Goal: Information Seeking & Learning: Check status

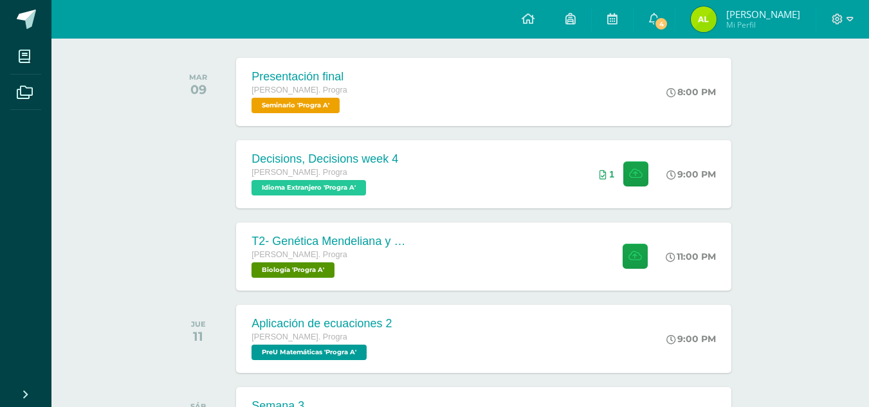
scroll to position [202, 0]
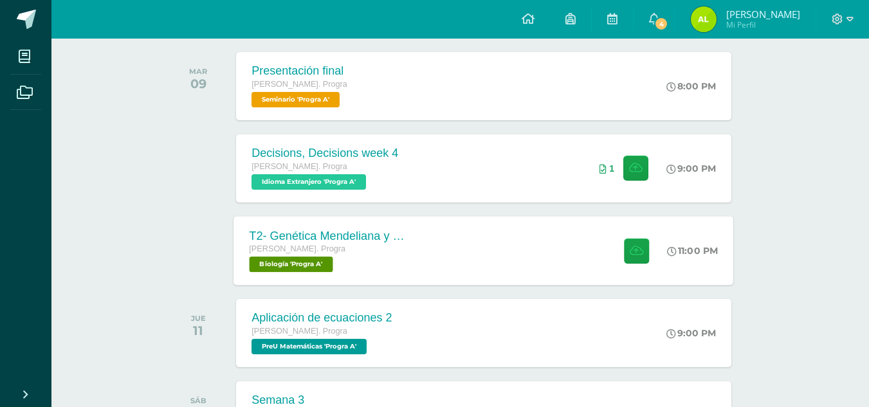
click at [507, 272] on div "T2- Genética Mendeliana y sus aplicaciones Quinto Bach. Progra Biología 'Progra…" at bounding box center [484, 250] width 500 height 69
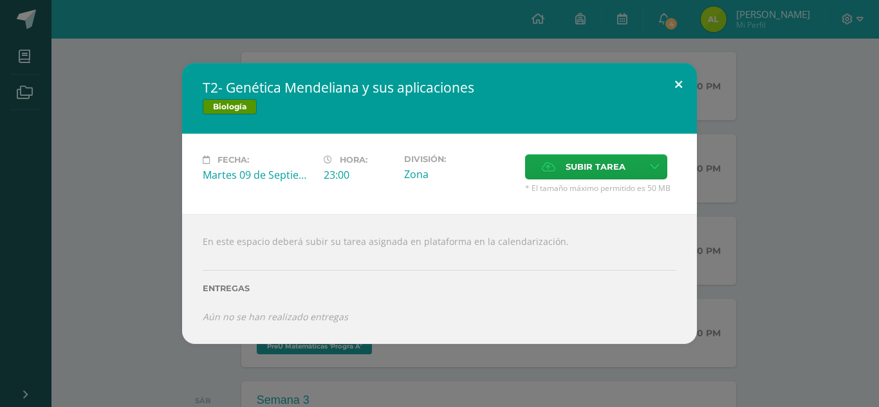
click at [684, 88] on button at bounding box center [678, 85] width 37 height 44
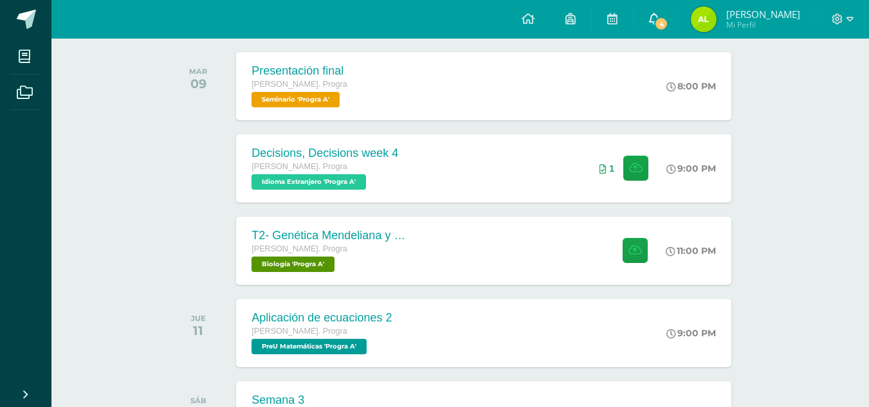
click at [669, 19] on span "4" at bounding box center [662, 24] width 14 height 14
click at [717, 25] on img at bounding box center [704, 19] width 26 height 26
click at [746, 21] on span "Mi Perfil" at bounding box center [764, 24] width 74 height 11
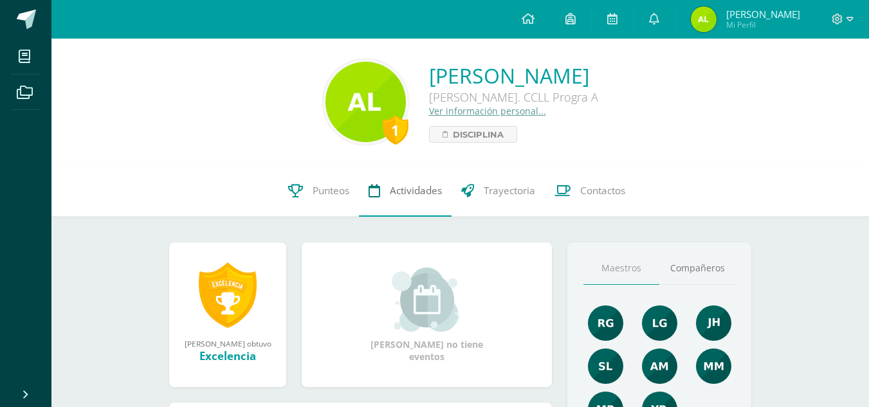
click at [393, 199] on link "Actividades" at bounding box center [405, 190] width 93 height 51
click at [342, 194] on span "Punteos" at bounding box center [331, 191] width 37 height 14
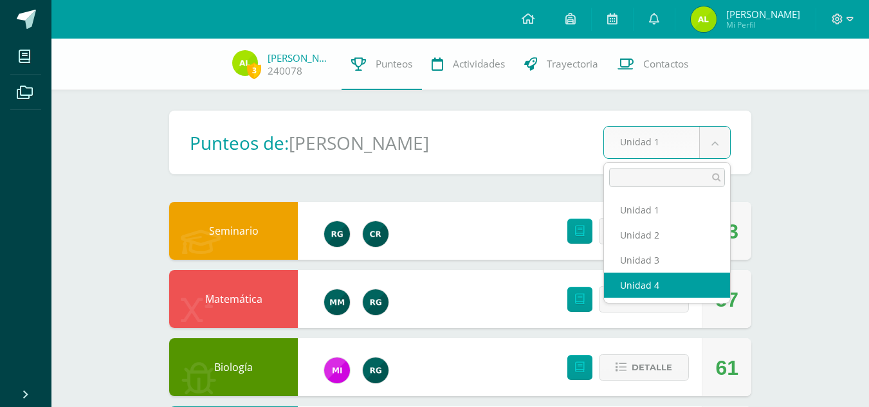
select select "Unidad 4"
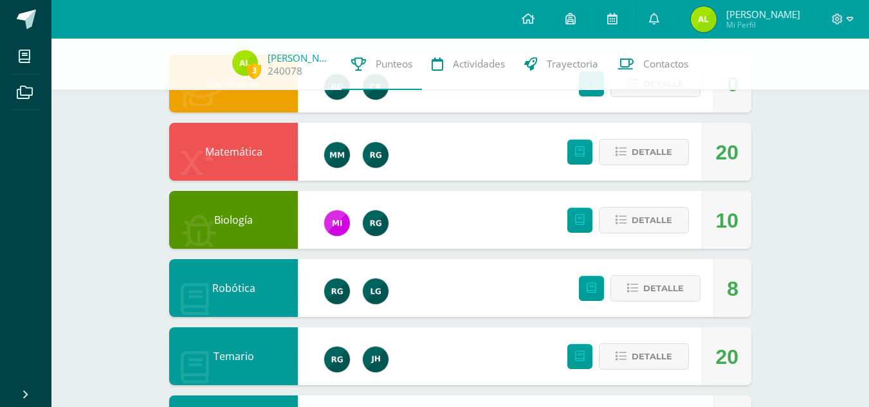
scroll to position [148, 0]
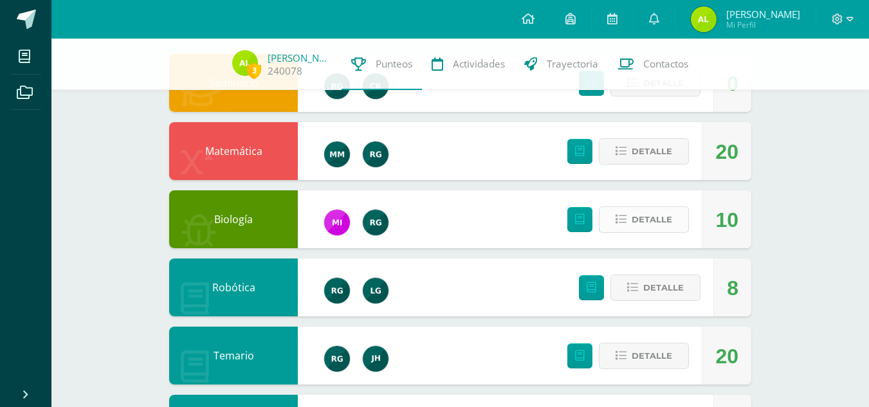
click at [667, 225] on span "Detalle" at bounding box center [652, 220] width 41 height 24
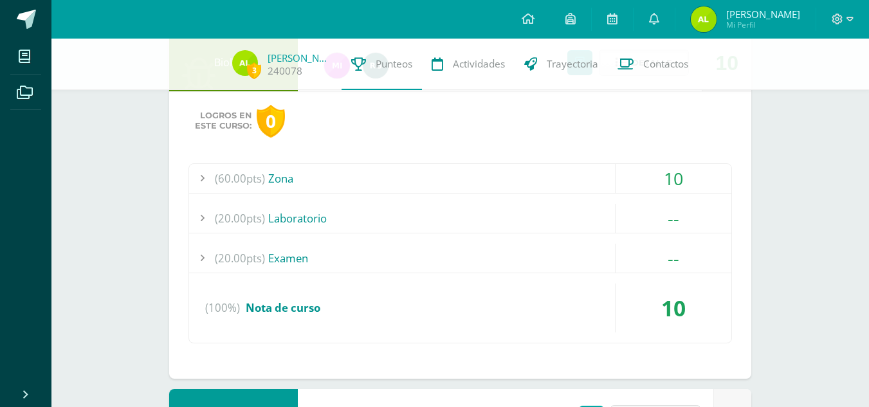
scroll to position [303, 0]
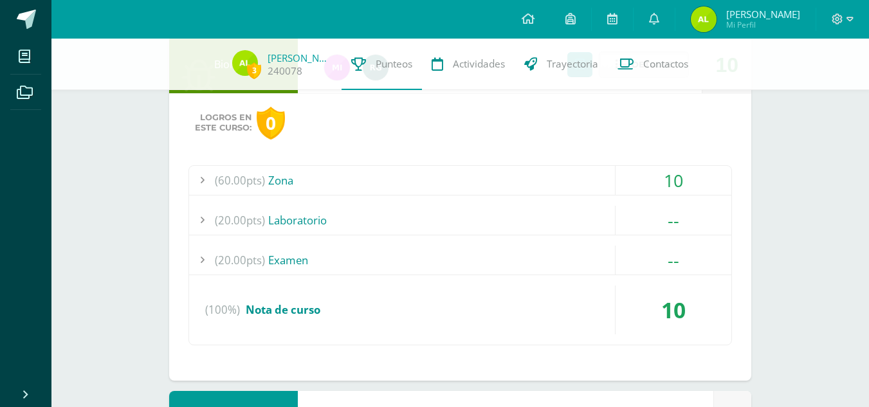
click at [638, 176] on div "10" at bounding box center [674, 180] width 116 height 29
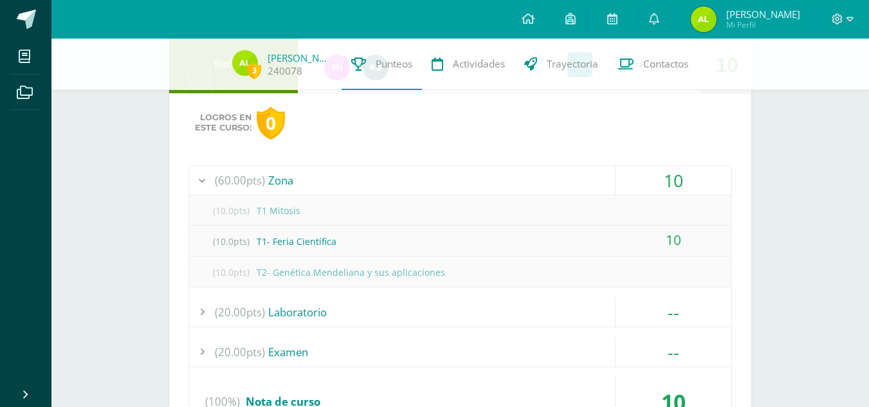
click at [657, 176] on div "10" at bounding box center [674, 180] width 116 height 29
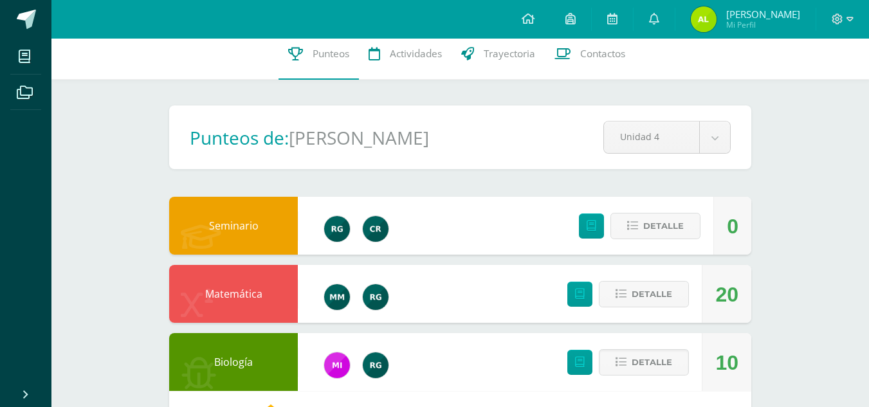
scroll to position [0, 0]
